Goal: Transaction & Acquisition: Purchase product/service

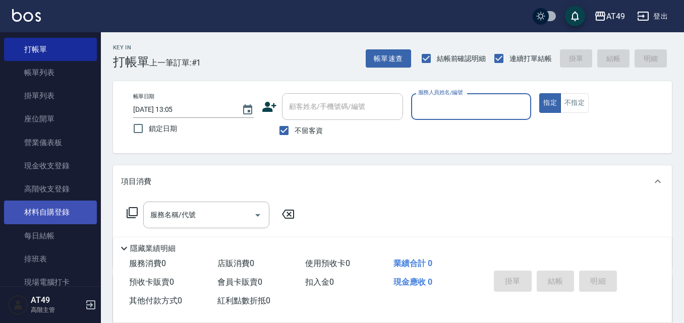
scroll to position [50, 0]
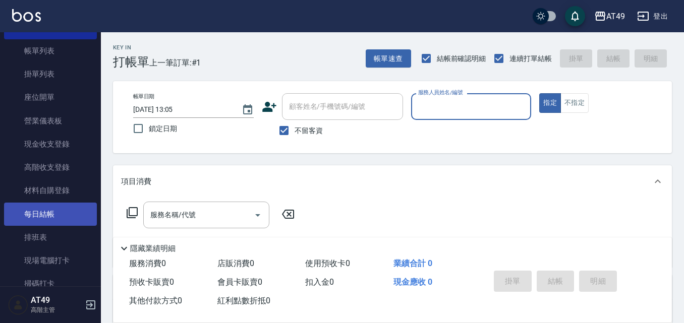
click at [43, 215] on link "每日結帳" at bounding box center [50, 214] width 93 height 23
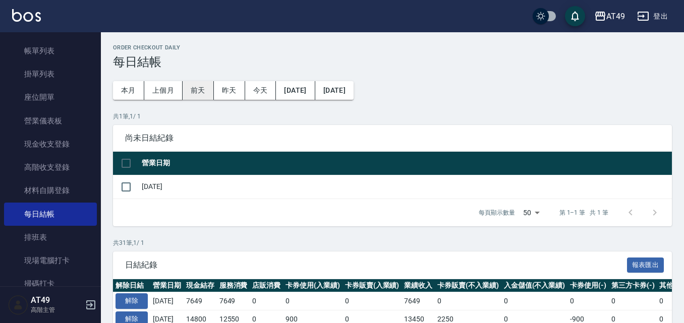
click at [197, 95] on button "前天" at bounding box center [198, 90] width 31 height 19
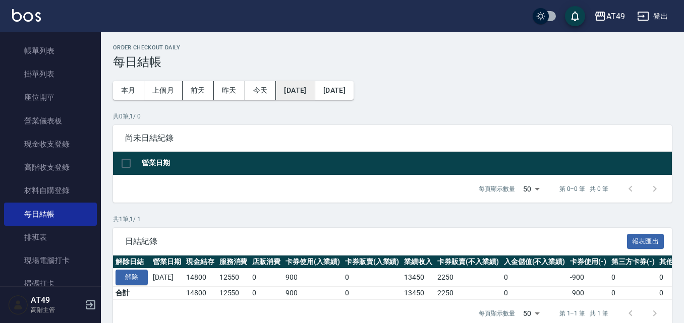
click at [315, 96] on button "[DATE]" at bounding box center [295, 90] width 39 height 19
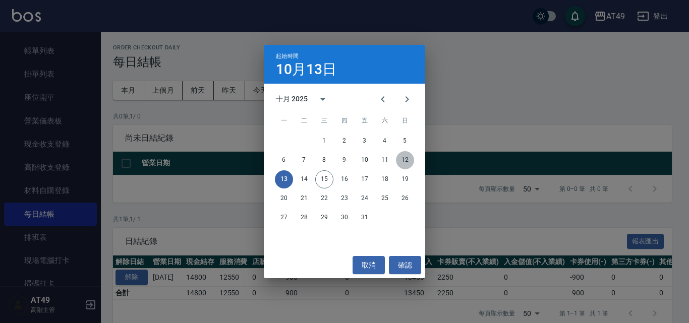
click at [405, 163] on button "12" at bounding box center [405, 160] width 18 height 18
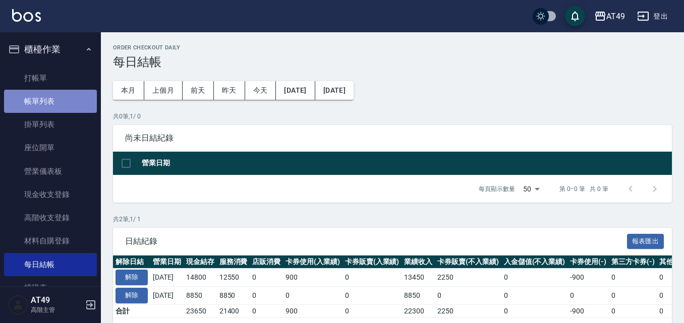
click at [52, 100] on link "帳單列表" at bounding box center [50, 101] width 93 height 23
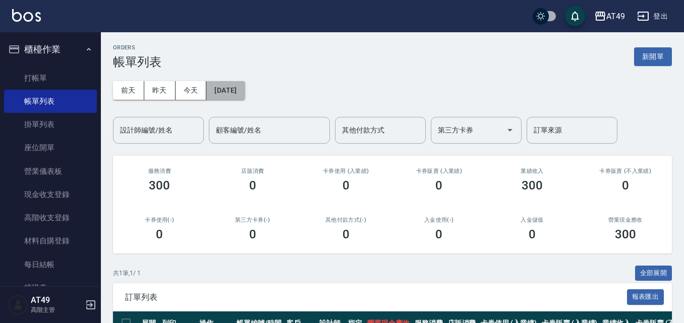
click at [243, 98] on button "[DATE]" at bounding box center [225, 90] width 38 height 19
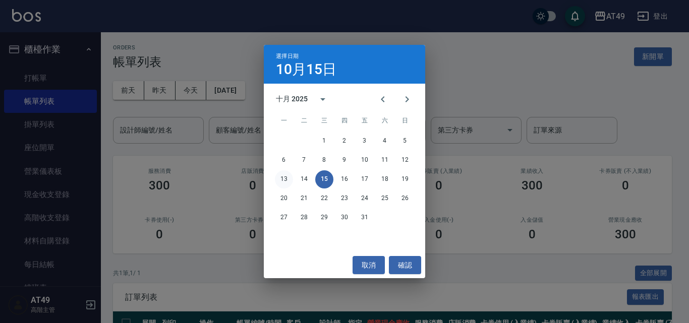
click at [285, 181] on button "13" at bounding box center [284, 179] width 18 height 18
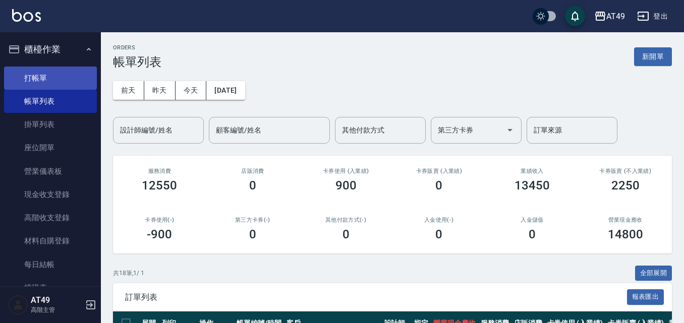
click at [36, 72] on link "打帳單" at bounding box center [50, 78] width 93 height 23
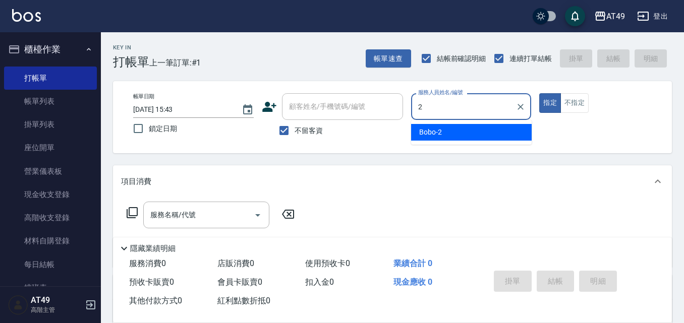
type input "Bobo-2"
type button "true"
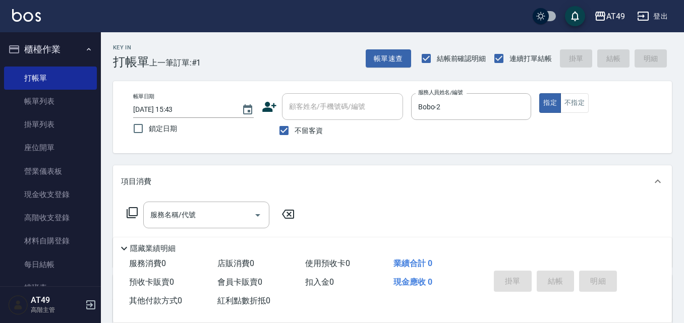
click at [307, 133] on span "不留客資" at bounding box center [308, 131] width 28 height 11
click at [294, 133] on input "不留客資" at bounding box center [283, 130] width 21 height 21
checkbox input "false"
click at [321, 113] on input "顧客姓名/手機號碼/編號" at bounding box center [334, 107] width 97 height 18
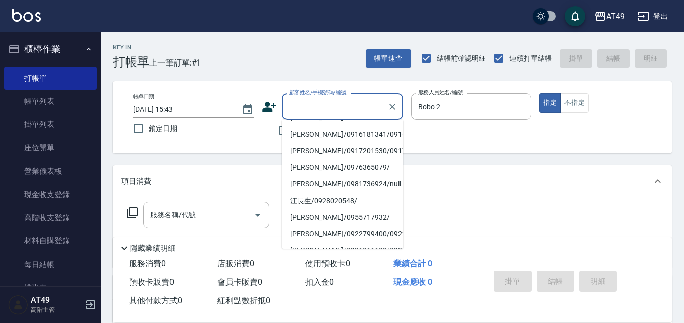
scroll to position [202, 0]
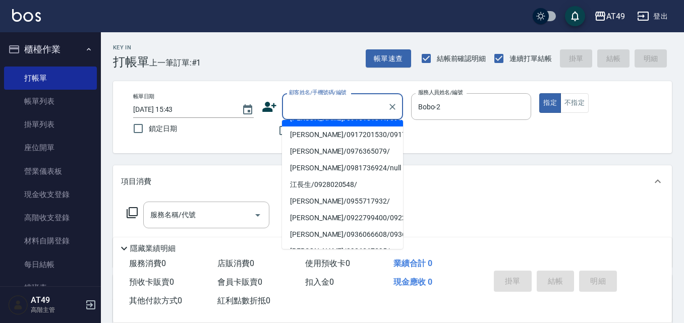
click at [341, 127] on li "[PERSON_NAME]/0916181341/0916181341" at bounding box center [342, 118] width 121 height 17
type input "[PERSON_NAME]/0916181341/0916181341"
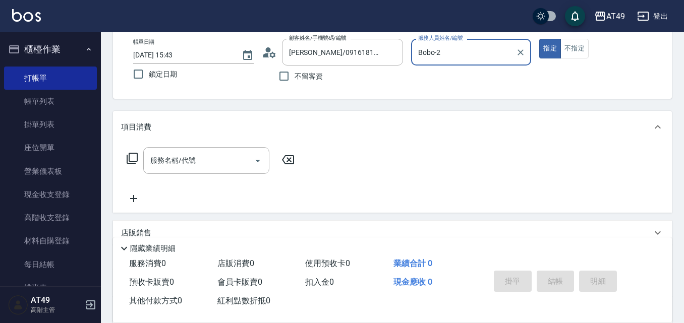
scroll to position [151, 0]
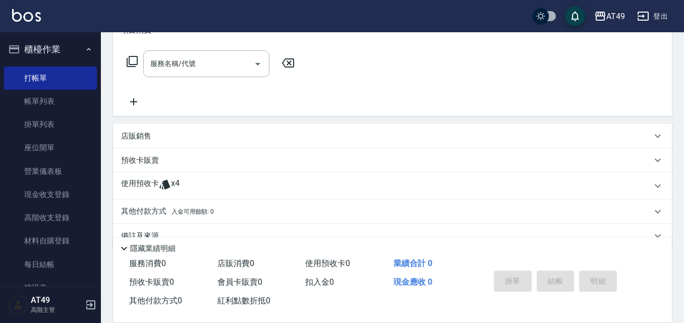
click at [142, 183] on p "使用預收卡" at bounding box center [140, 185] width 38 height 15
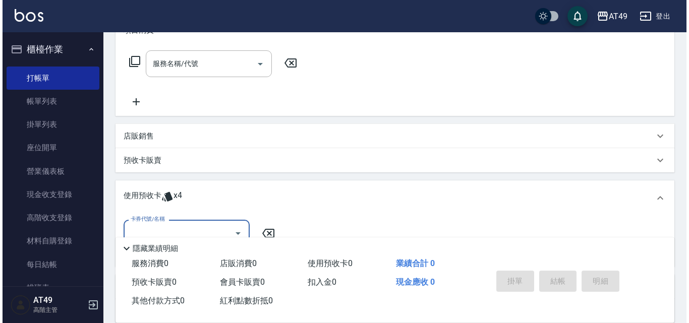
scroll to position [248, 0]
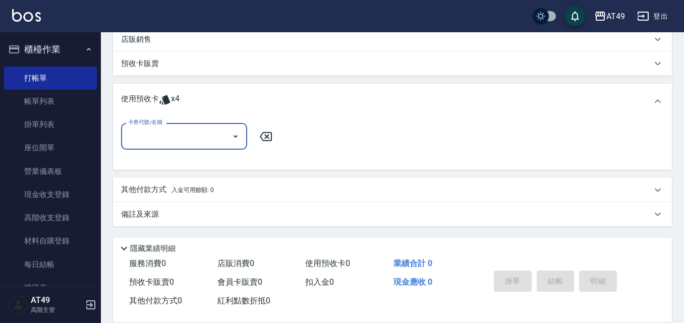
click at [186, 138] on input "卡券代號/名稱" at bounding box center [177, 137] width 102 height 18
click at [155, 138] on input "卡券代號/名稱" at bounding box center [177, 137] width 102 height 18
click at [183, 168] on div "賣剪卷 剩餘4張" at bounding box center [184, 162] width 126 height 17
type input "賣剪卷"
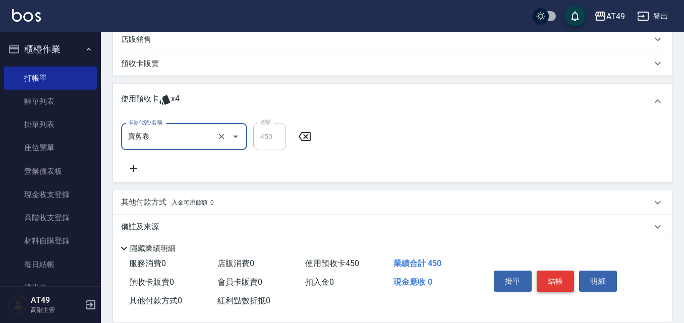
click at [543, 271] on button "結帳" at bounding box center [555, 281] width 38 height 21
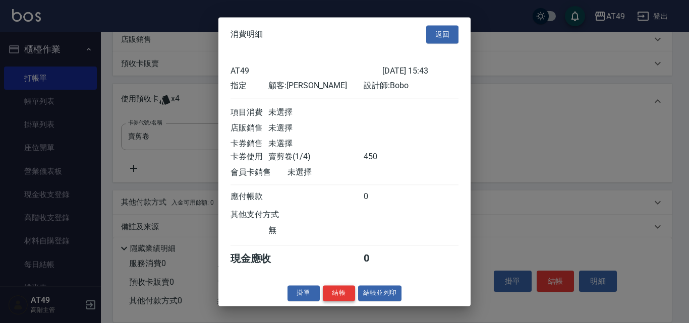
click at [346, 297] on button "結帳" at bounding box center [339, 293] width 32 height 16
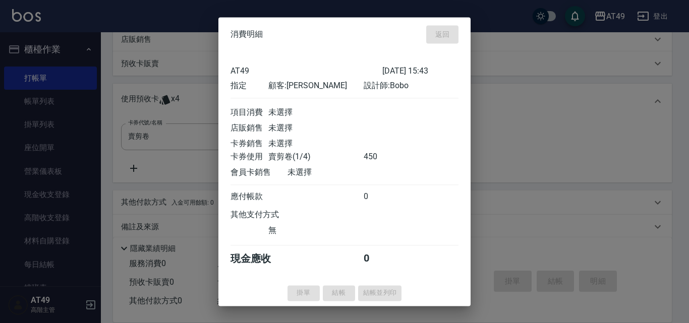
type input "[DATE] 15:50"
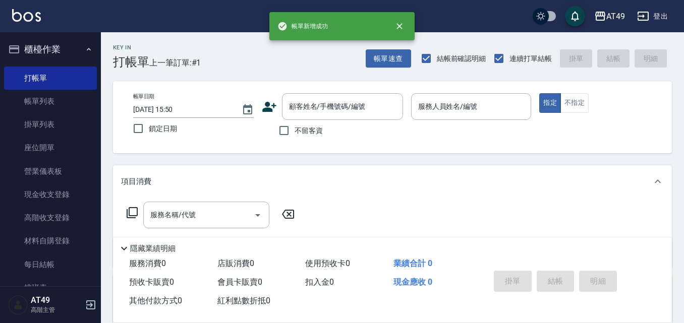
scroll to position [0, 0]
click at [283, 143] on div "帳單日期 [DATE] 15:50 鎖定日期 顧客姓名/手機號碼/編號 顧客姓名/手機號碼/編號 不留客資 服務人員姓名/編號 服務人員姓名/編號 指定 不指定" at bounding box center [392, 117] width 559 height 72
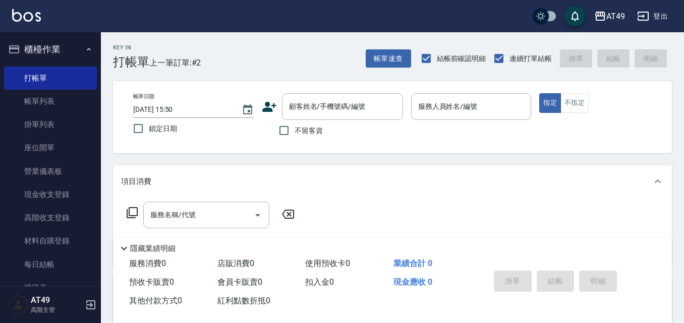
click at [303, 125] on label "不留客資" at bounding box center [297, 130] width 49 height 21
click at [294, 125] on input "不留客資" at bounding box center [283, 130] width 21 height 21
checkbox input "true"
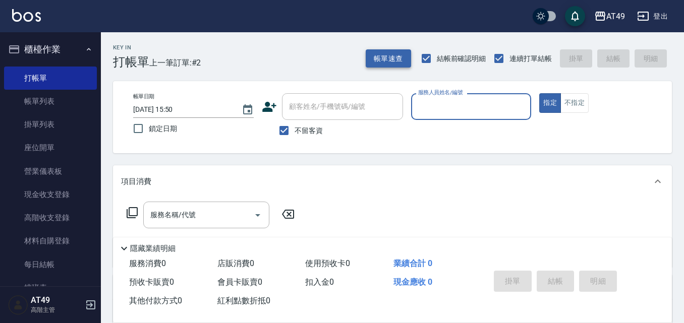
click at [392, 64] on button "帳單速查" at bounding box center [388, 58] width 45 height 19
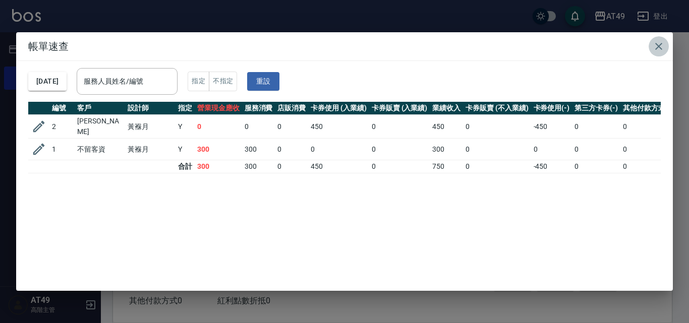
click at [657, 45] on icon "button" at bounding box center [658, 46] width 7 height 7
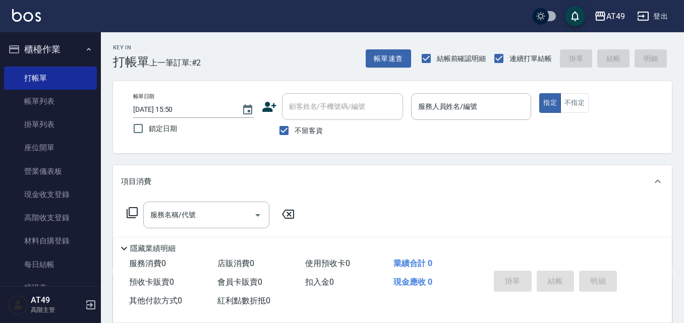
click at [356, 157] on div "Key In 打帳單 上一筆訂單:#2 帳單速查 結帳前確認明細 連續打單結帳 掛單 結帳 明細 帳單日期 [DATE] 15:50 鎖定日期 顧客姓名/手機…" at bounding box center [392, 250] width 583 height 437
click at [391, 63] on button "帳單速查" at bounding box center [388, 58] width 45 height 19
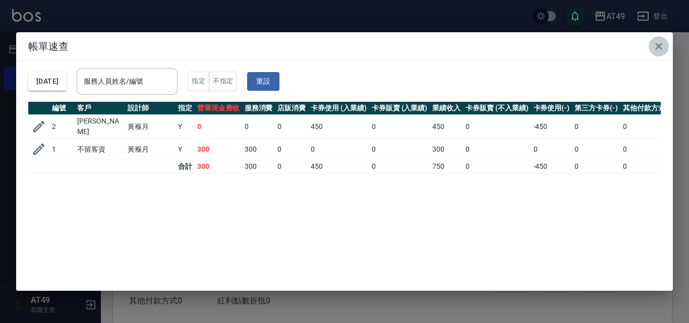
click at [657, 43] on icon "button" at bounding box center [658, 46] width 12 height 12
